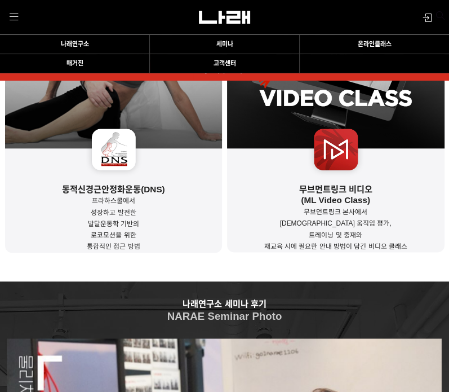
scroll to position [742, 0]
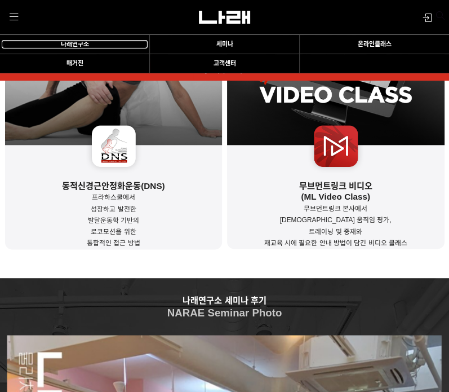
click at [72, 41] on span "나래연구소" at bounding box center [75, 44] width 28 height 7
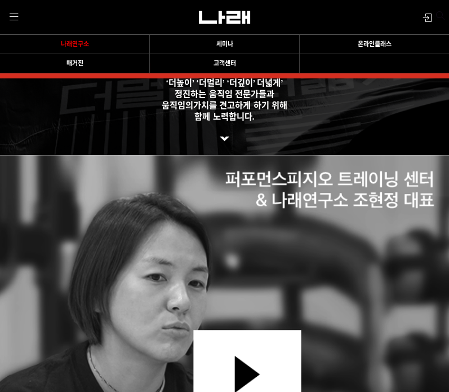
scroll to position [218, 0]
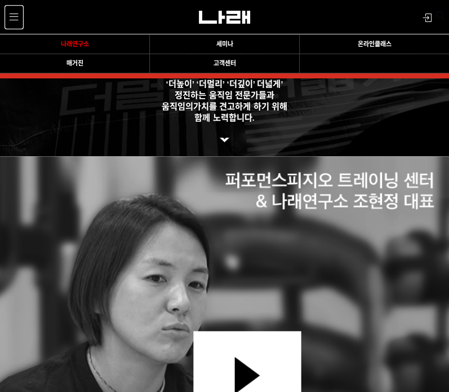
click at [15, 14] on span at bounding box center [14, 17] width 8 height 8
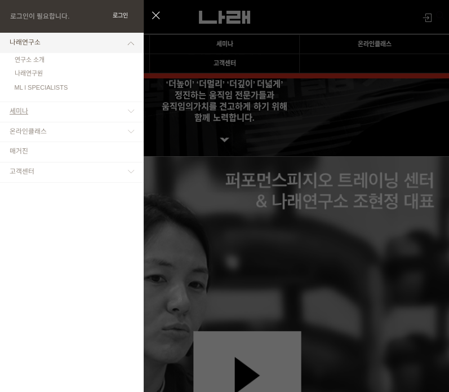
click at [32, 107] on link "세미나" at bounding box center [72, 112] width 144 height 20
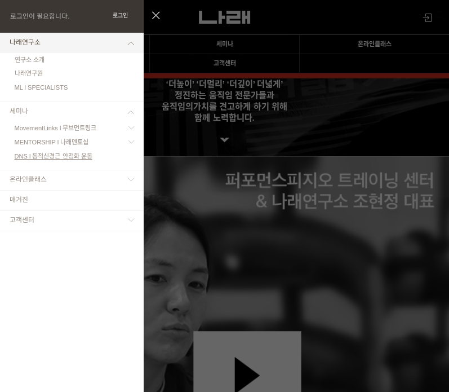
click at [33, 156] on span "DNS l 동적신경근 안정화 운동" at bounding box center [54, 156] width 78 height 7
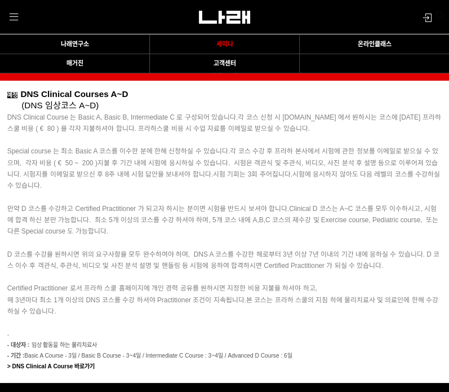
scroll to position [2451, 0]
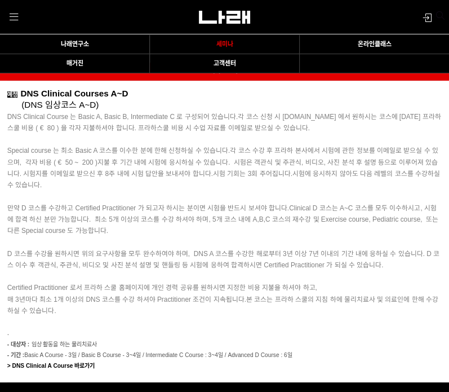
click at [230, 148] on span "Special course 는 최소 Basic A 코스를 이수한 분에 한해 신청하실 수 있습니다." at bounding box center [118, 151] width 223 height 8
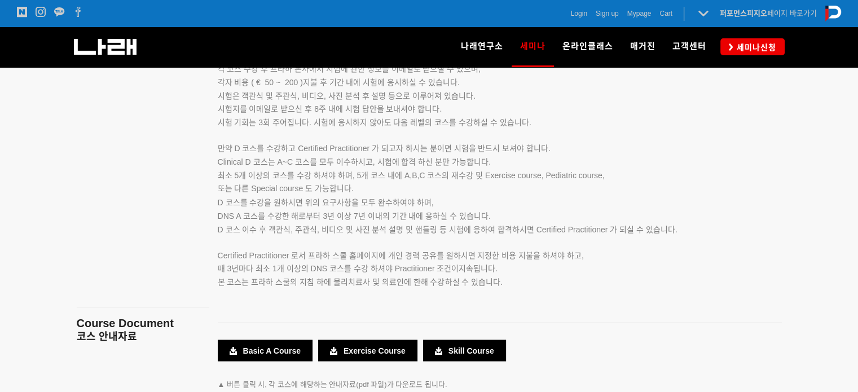
scroll to position [1951, 0]
click at [356, 142] on p "시험 기회는 3회 주어집니다. 시험에 응시하지 않아도 다음 레벨의 코스를 수강하실 수 있습니다. 만약 D 코스를 수강하고 Certified P…" at bounding box center [486, 135] width 536 height 39
click at [449, 354] on link "Skill Course" at bounding box center [464, 349] width 83 height 21
click at [357, 348] on link "Exercise Course" at bounding box center [367, 349] width 99 height 21
click at [284, 349] on link "Basic A Course" at bounding box center [265, 349] width 95 height 21
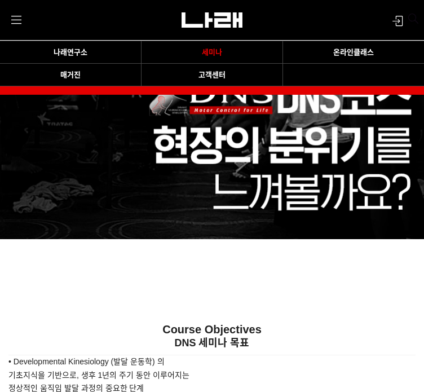
scroll to position [1769, 0]
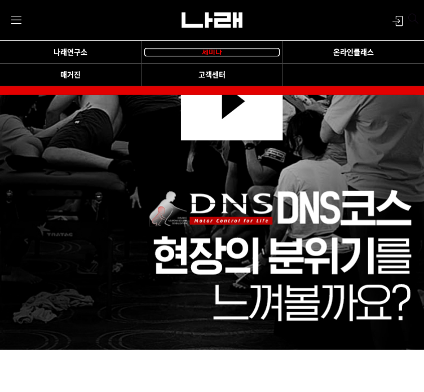
click at [204, 48] on span "세미나" at bounding box center [212, 52] width 20 height 8
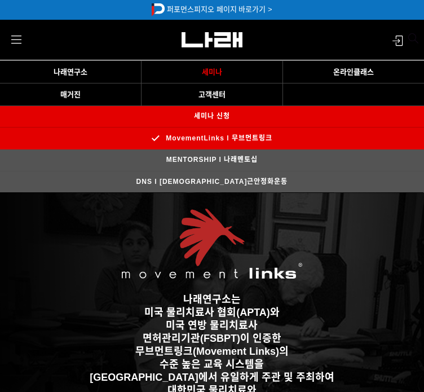
click at [332, 307] on p "미국 물리치료사 협회(APTA)와" at bounding box center [211, 313] width 407 height 13
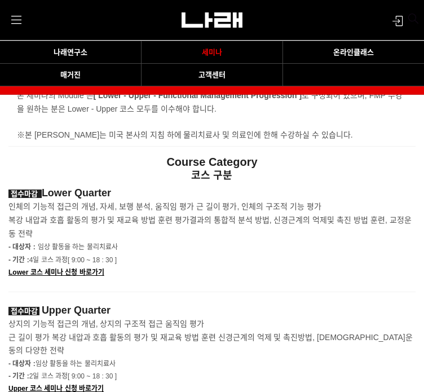
scroll to position [1711, 0]
